Goal: Transaction & Acquisition: Purchase product/service

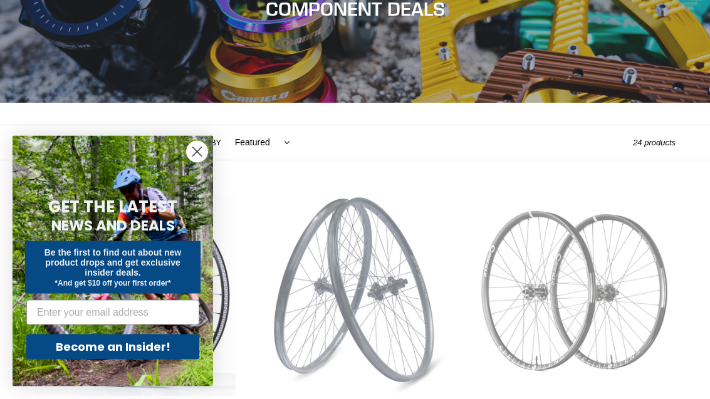
scroll to position [178, 0]
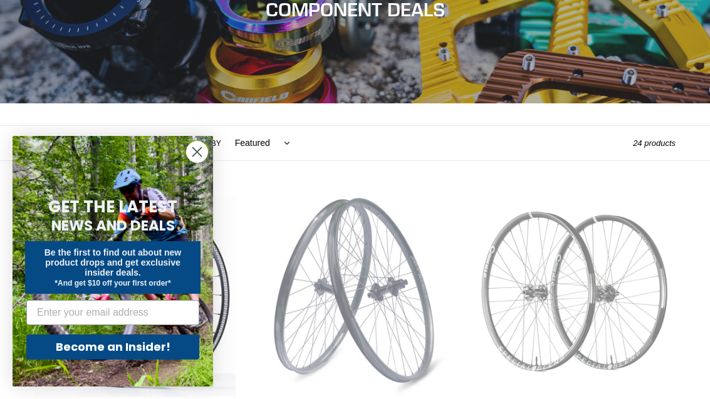
click at [197, 162] on circle "Close dialog" at bounding box center [197, 152] width 21 height 21
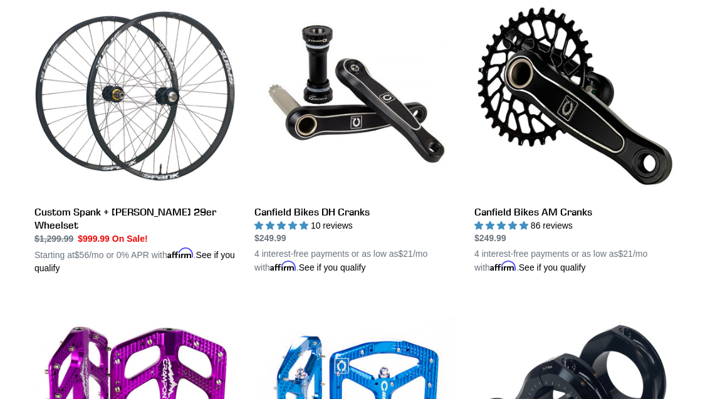
scroll to position [692, 0]
click at [514, 222] on link "Canfield Bikes AM Cranks" at bounding box center [574, 135] width 201 height 279
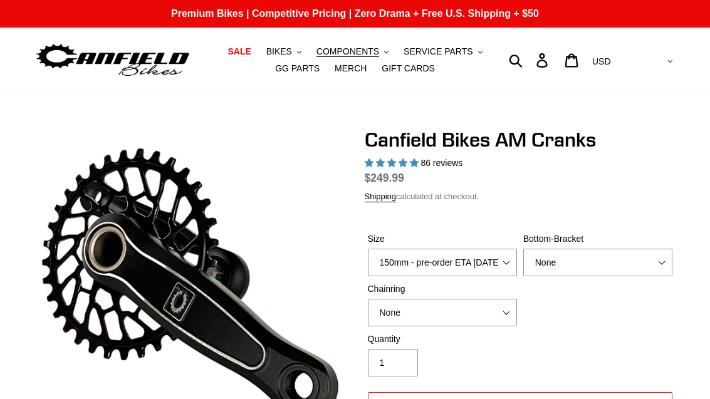
select select "highest-rating"
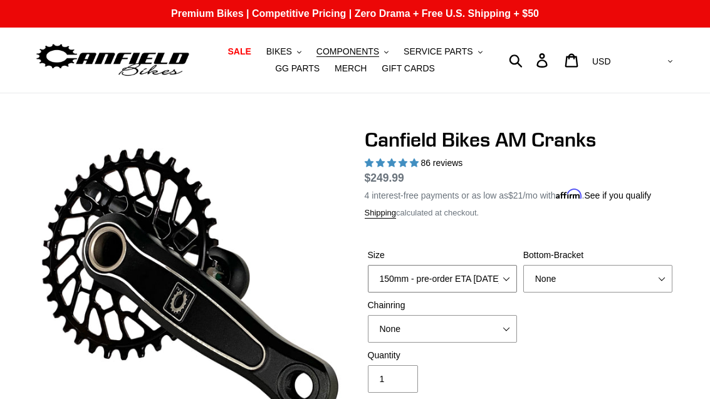
click at [468, 278] on select "150mm - pre-order ETA 9/30/25 155mm - pre-order ETA 9/30/25 160mm - pre-order E…" at bounding box center [442, 279] width 149 height 28
select select "155mm - pre-order ETA 9/30/25"
click at [566, 281] on select "None BSA Threaded 68/73mm Press Fit PF92" at bounding box center [597, 279] width 149 height 28
click at [459, 327] on select "None 30t Round (Boost 148) 30t Oval (Boost 148) 32t Round (Boost 148) 32t Oval …" at bounding box center [442, 329] width 149 height 28
select select "32t Oval (Boost 148)"
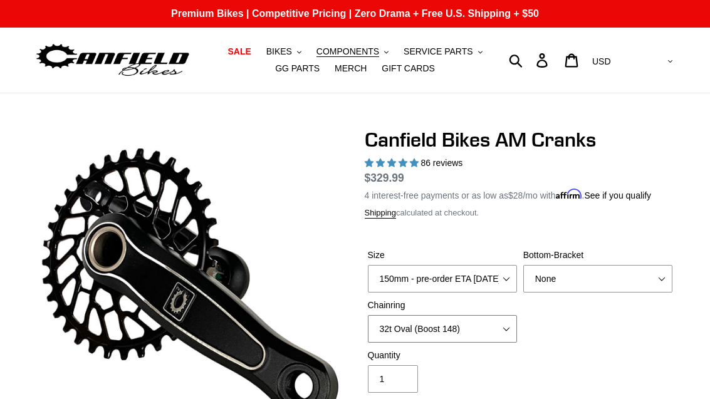
click at [476, 323] on select "None 30t Round (Boost 148) 30t Oval (Boost 148) 32t Round (Boost 148) 32t Oval …" at bounding box center [442, 329] width 149 height 28
click at [562, 273] on select "None BSA Threaded 68/73mm Press Fit PF92" at bounding box center [597, 279] width 149 height 28
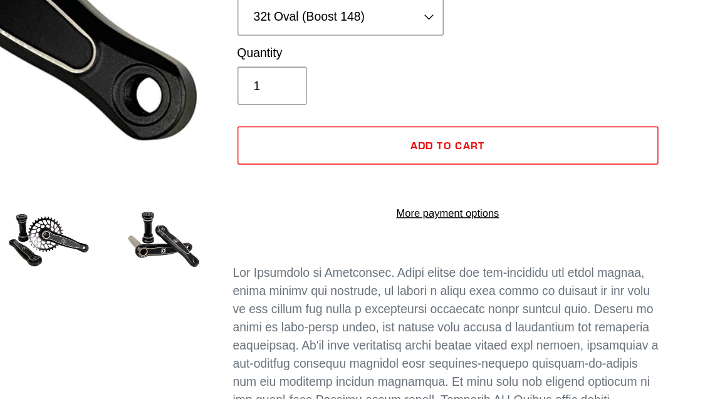
scroll to position [288, 0]
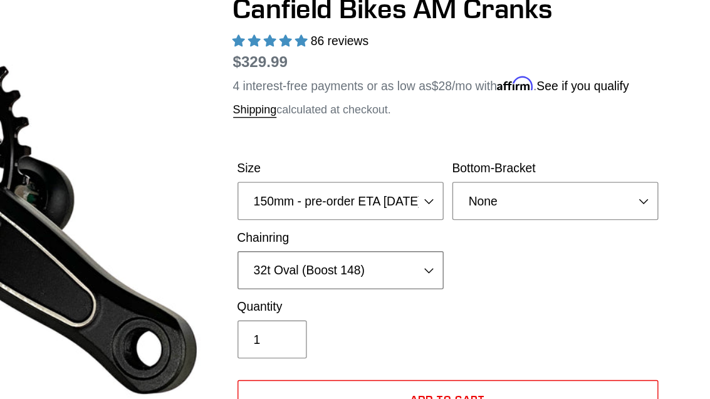
click at [368, 195] on select "None 30t Round (Boost 148) 30t Oval (Boost 148) 32t Round (Boost 148) 32t Oval …" at bounding box center [442, 196] width 149 height 28
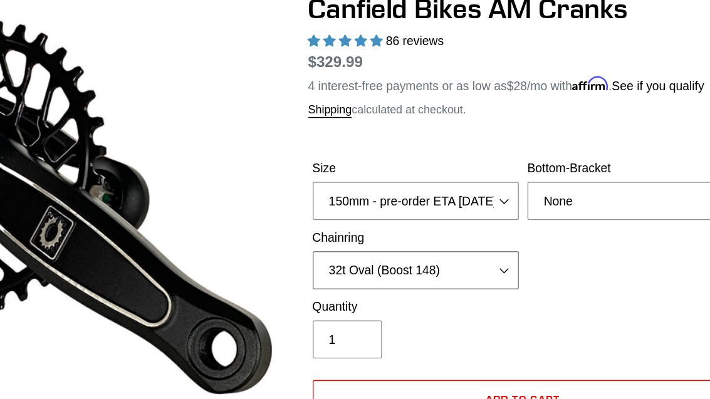
scroll to position [133, 0]
click at [523, 151] on select "None BSA Threaded 68/73mm Press Fit PF92" at bounding box center [597, 146] width 149 height 28
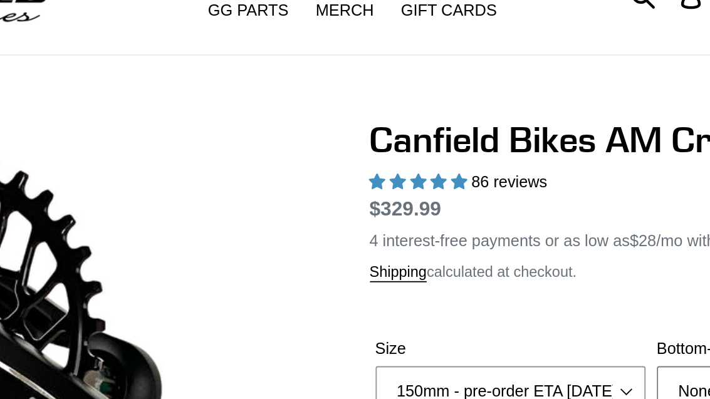
scroll to position [0, 0]
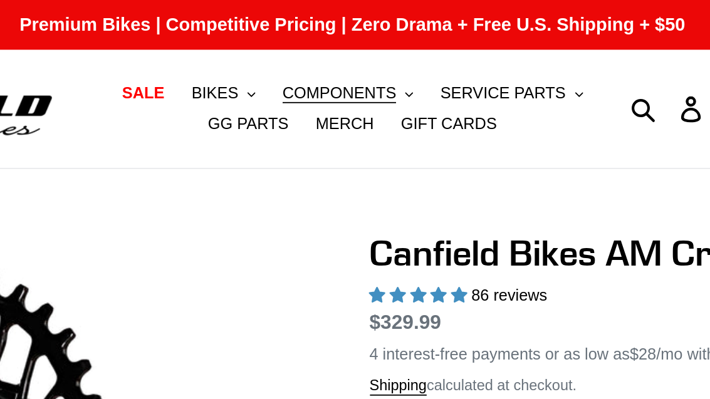
click at [316, 54] on span "COMPONENTS" at bounding box center [347, 51] width 63 height 11
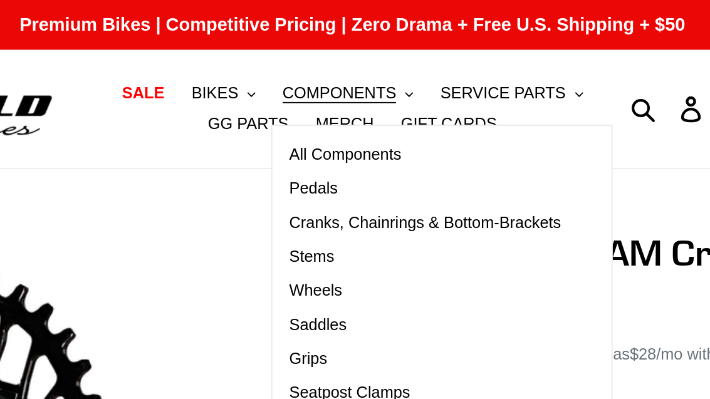
click at [320, 125] on span "Cranks, Chainrings & Bottom-Brackets" at bounding box center [395, 123] width 150 height 11
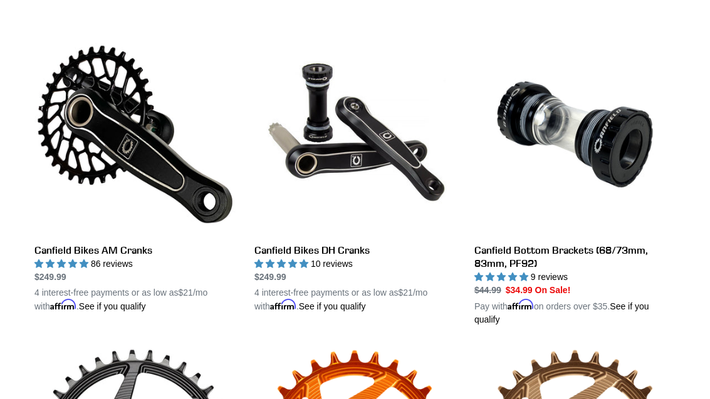
scroll to position [339, 0]
click at [234, 188] on link "Canfield Bikes AM Cranks" at bounding box center [134, 173] width 201 height 279
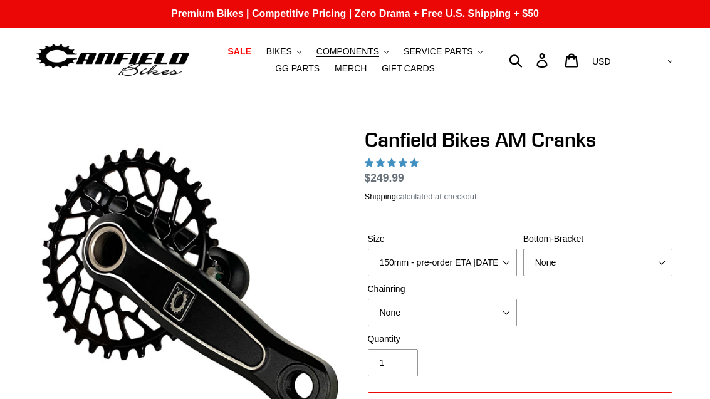
select select "highest-rating"
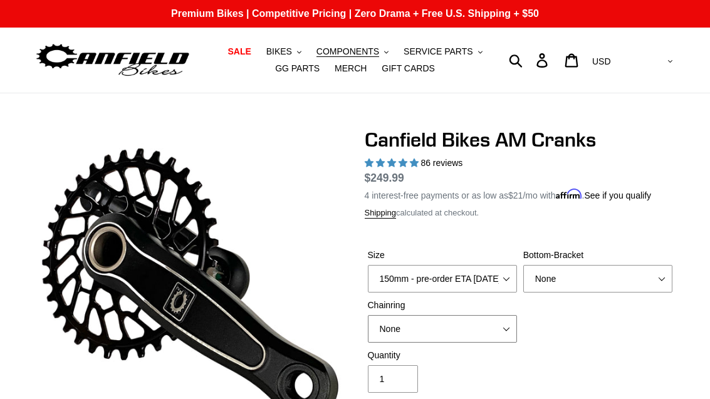
click at [476, 327] on select "None 30t Round (Boost 148) 30t Oval (Boost 148) 32t Round (Boost 148) 32t Oval …" at bounding box center [442, 329] width 149 height 28
select select "30t Round (Boost 148)"
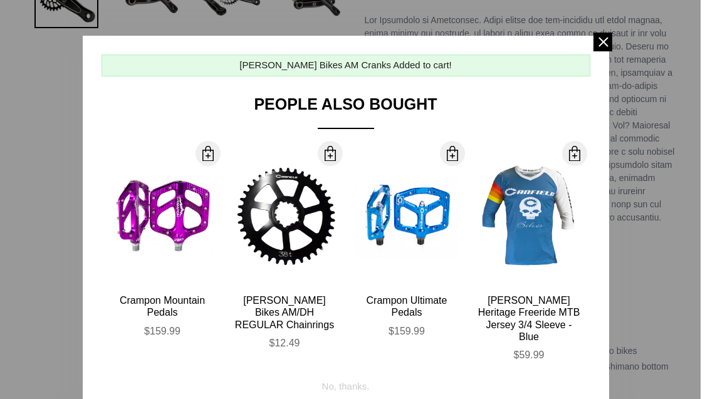
scroll to position [514, 0]
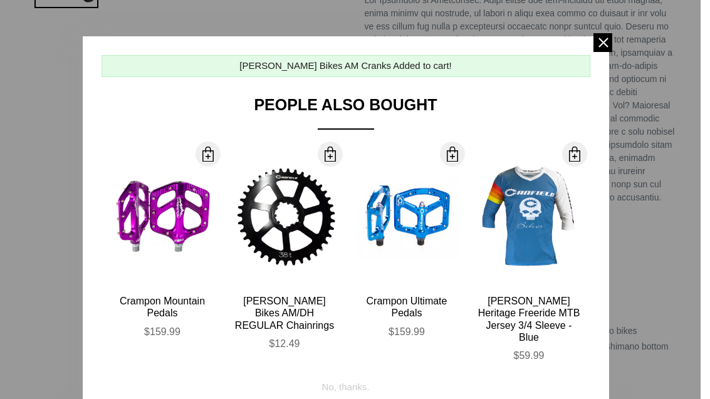
click at [597, 38] on span at bounding box center [602, 42] width 19 height 19
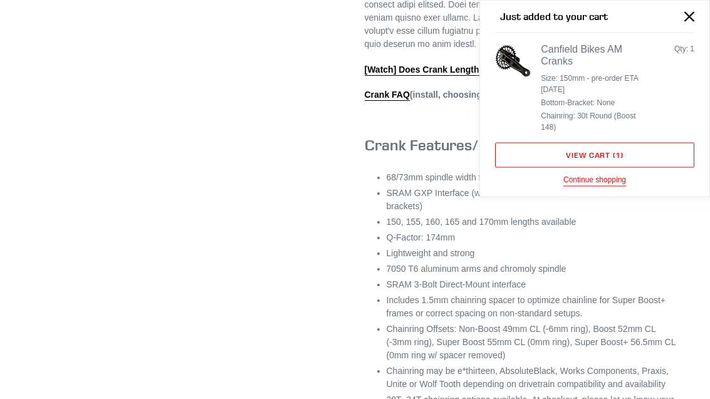
scroll to position [686, 0]
